Goal: Task Accomplishment & Management: Manage account settings

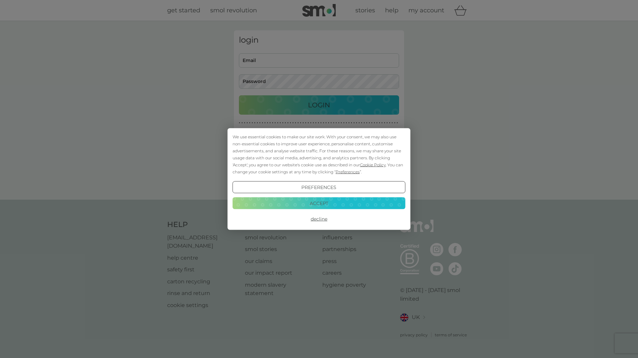
click at [316, 217] on button "Decline" at bounding box center [319, 219] width 173 height 12
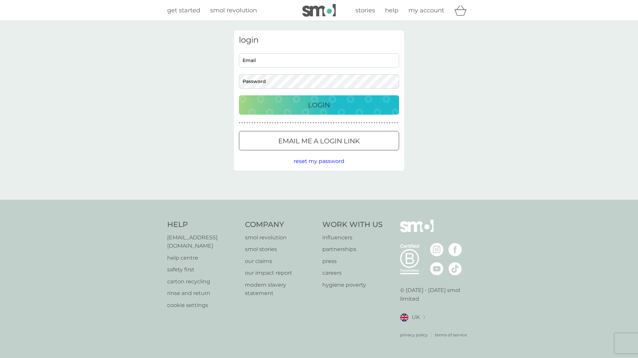
click at [254, 59] on input "Email" at bounding box center [319, 60] width 160 height 14
type input "[EMAIL_ADDRESS][DOMAIN_NAME]"
click at [239, 95] on button "Login" at bounding box center [319, 104] width 160 height 19
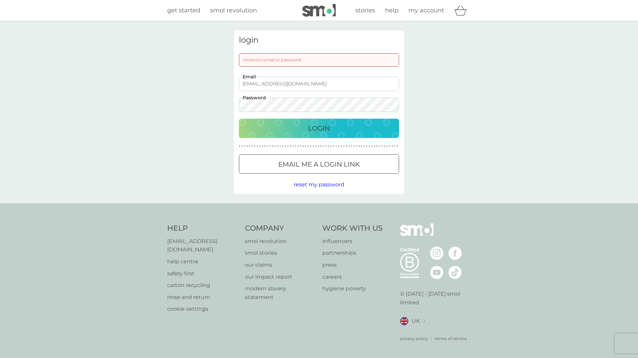
click at [239, 119] on button "Login" at bounding box center [319, 128] width 160 height 19
click at [167, 115] on div "login Incorrect email or password [EMAIL_ADDRESS][DOMAIN_NAME] Email Password L…" at bounding box center [319, 112] width 638 height 183
click at [239, 119] on button "Login" at bounding box center [319, 128] width 160 height 19
click at [204, 106] on div "login Incorrect email or password [EMAIL_ADDRESS][DOMAIN_NAME] Email Password L…" at bounding box center [319, 112] width 638 height 183
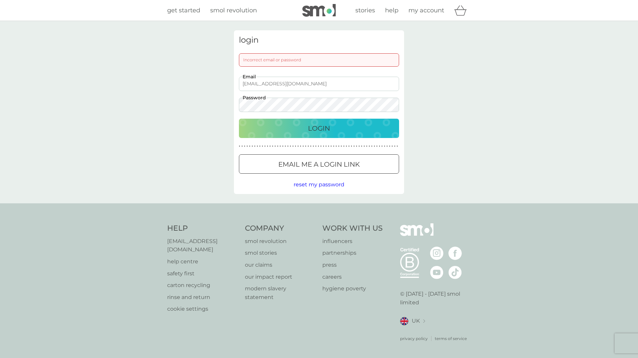
click at [239, 119] on button "Login" at bounding box center [319, 128] width 160 height 19
click at [320, 186] on span "reset my password" at bounding box center [319, 185] width 51 height 6
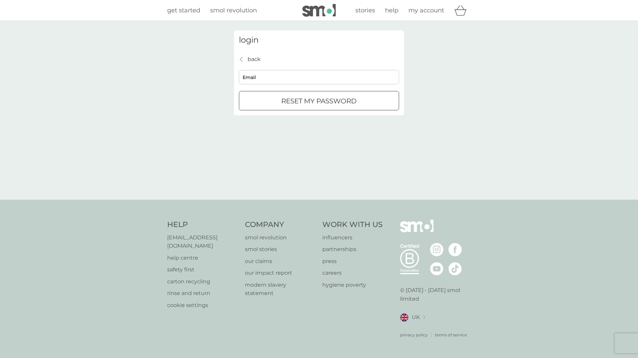
click at [262, 73] on input "Email" at bounding box center [319, 77] width 160 height 14
type input "fat_bitch79@hotmail.com"
click at [272, 99] on div "reset my password" at bounding box center [318, 101] width 159 height 11
